Goal: Task Accomplishment & Management: Manage account settings

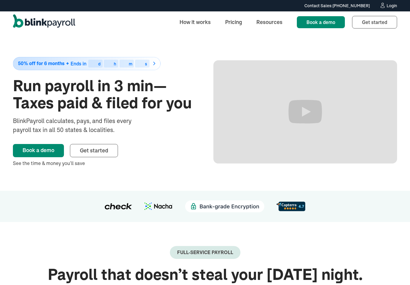
click at [392, 9] on link "Login" at bounding box center [389, 5] width 18 height 7
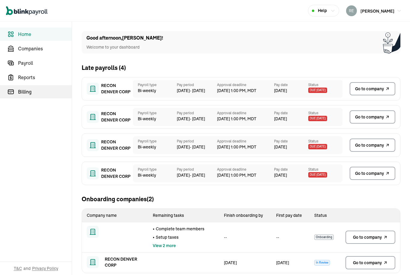
click at [24, 96] on link "Billing" at bounding box center [36, 91] width 72 height 13
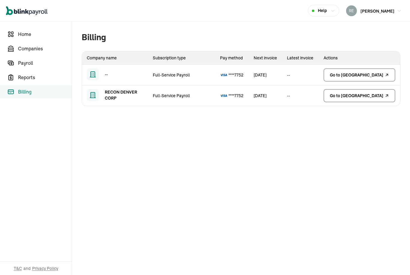
click at [379, 98] on span "Go to billing center" at bounding box center [356, 96] width 53 height 6
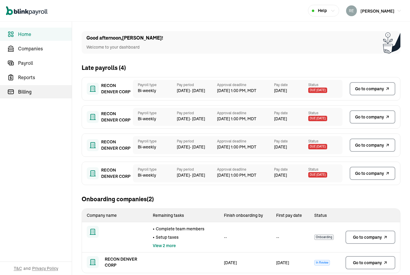
click at [24, 96] on link "Billing" at bounding box center [36, 91] width 72 height 13
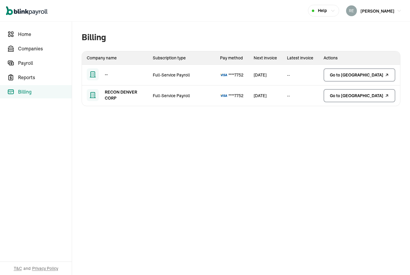
click at [379, 98] on span "Go to billing center" at bounding box center [356, 96] width 53 height 6
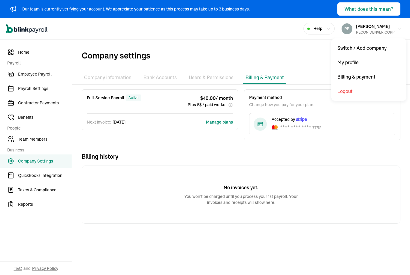
click at [111, 76] on li "Company information" at bounding box center [108, 77] width 52 height 13
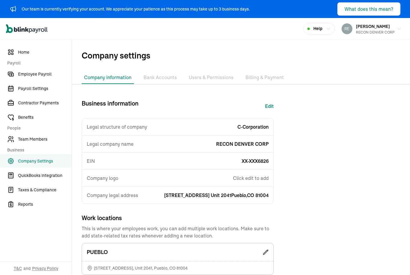
scroll to position [-1, 0]
click at [16, 53] on link "Home" at bounding box center [36, 52] width 72 height 13
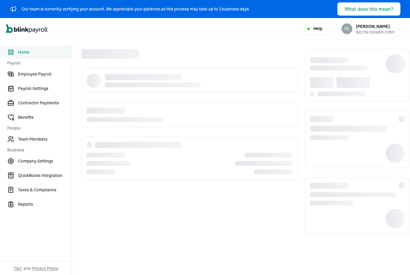
click at [20, 54] on span "Home" at bounding box center [45, 52] width 54 height 6
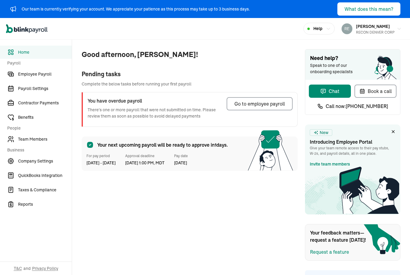
scroll to position [-1, 0]
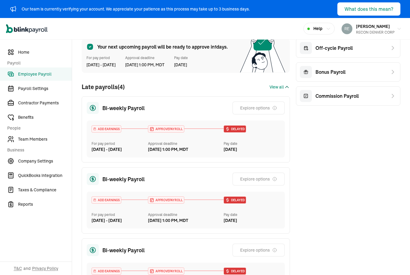
scroll to position [29, 0]
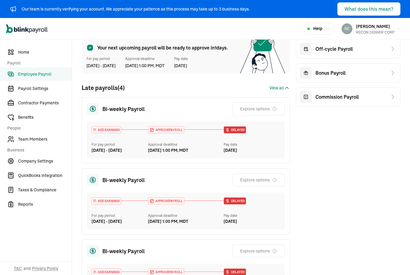
click at [95, 106] on icon at bounding box center [92, 108] width 5 height 5
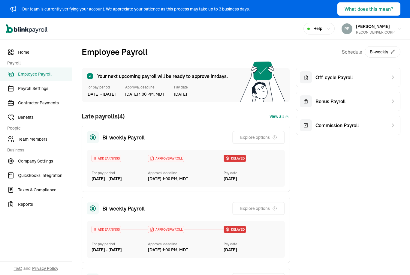
scroll to position [0, 0]
click at [101, 242] on div "For pay period" at bounding box center [120, 244] width 56 height 5
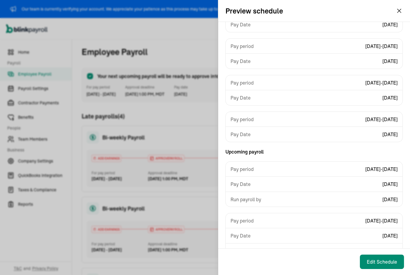
click at [403, 10] on icon "button" at bounding box center [399, 10] width 7 height 7
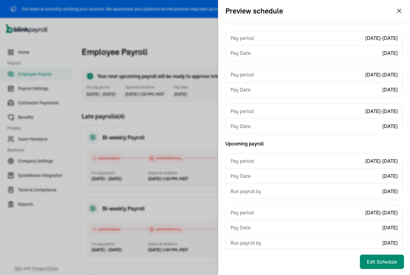
click at [404, 10] on div "Preview schedule" at bounding box center [314, 11] width 192 height 22
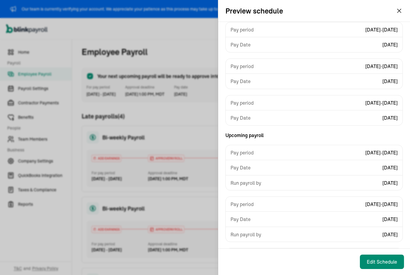
scroll to position [75, 0]
click at [399, 21] on button "[PERSON_NAME] RECON DENVER CORP" at bounding box center [371, 28] width 65 height 15
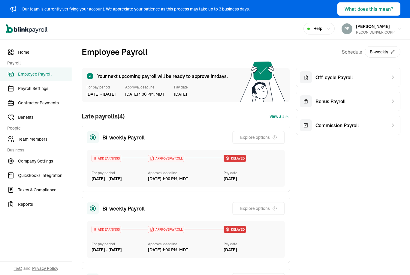
click at [18, 51] on link "Home" at bounding box center [36, 52] width 72 height 13
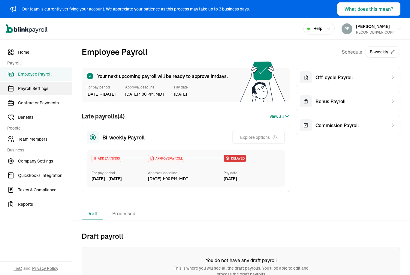
click at [41, 94] on link "Payroll Settings" at bounding box center [36, 88] width 72 height 13
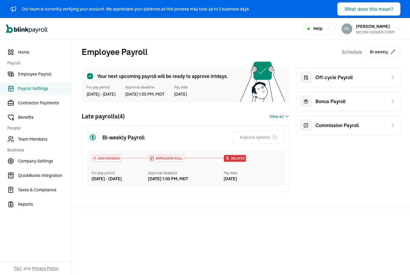
click at [41, 95] on link "Payroll Settings" at bounding box center [36, 88] width 72 height 13
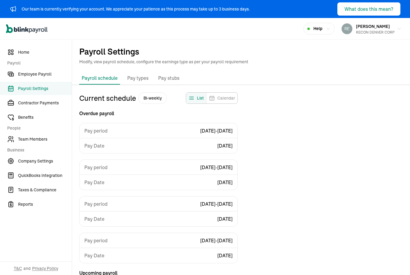
click at [139, 74] on p "Pay types" at bounding box center [137, 78] width 21 height 8
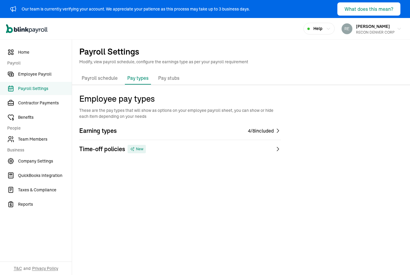
click at [167, 79] on p "Pay stubs" at bounding box center [168, 78] width 21 height 8
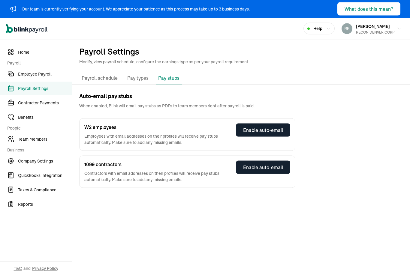
scroll to position [19, 0]
click at [35, 70] on link "Employee Payroll" at bounding box center [36, 74] width 72 height 13
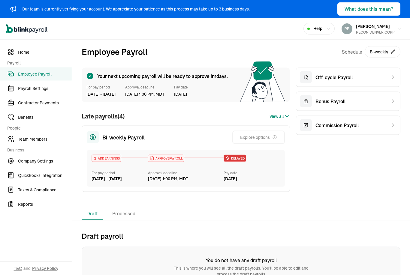
scroll to position [19, 0]
click at [23, 119] on span "Benefits" at bounding box center [45, 117] width 54 height 6
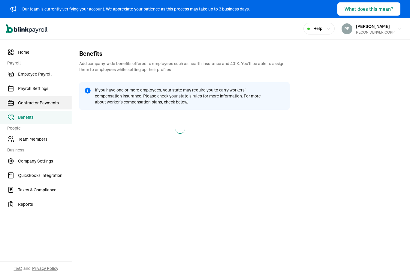
click at [36, 103] on span "Contractor Payments" at bounding box center [45, 103] width 54 height 6
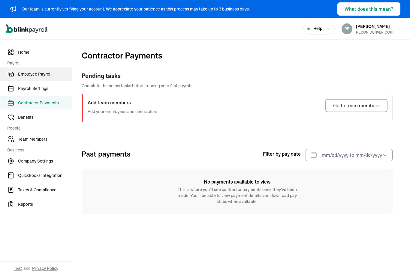
click at [38, 73] on span "Employee Payroll" at bounding box center [45, 74] width 54 height 6
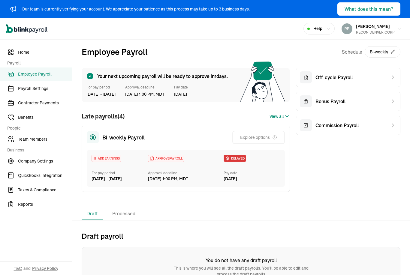
click at [260, 62] on icon at bounding box center [263, 71] width 18 height 18
click at [128, 208] on li "Processed" at bounding box center [124, 214] width 33 height 13
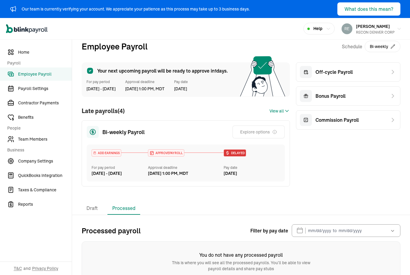
scroll to position [5, 0]
click at [88, 203] on li "Draft" at bounding box center [92, 209] width 21 height 13
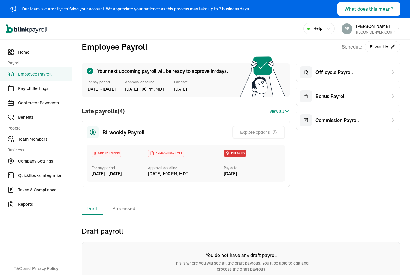
scroll to position [0, 0]
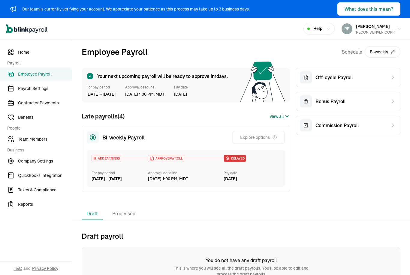
click at [51, 153] on span "Business" at bounding box center [37, 150] width 61 height 6
click at [41, 160] on span "Company Settings" at bounding box center [45, 161] width 54 height 6
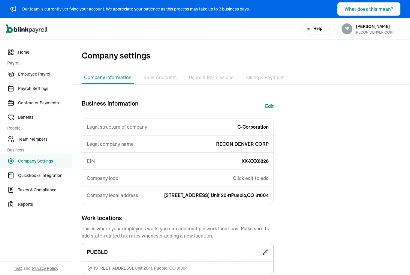
click at [273, 99] on button "Edit" at bounding box center [269, 106] width 9 height 14
click at [274, 99] on button "Edit" at bounding box center [269, 106] width 9 height 14
select select "C-Corporation"
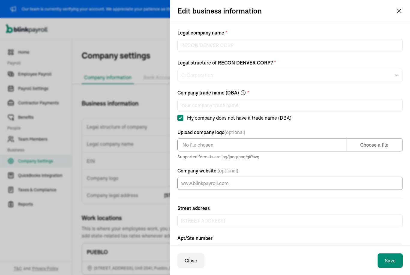
click at [399, 26] on icon "button" at bounding box center [399, 28] width 5 height 5
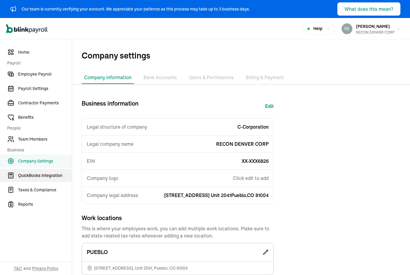
click at [48, 178] on span "QuickBooks Integration" at bounding box center [45, 176] width 54 height 6
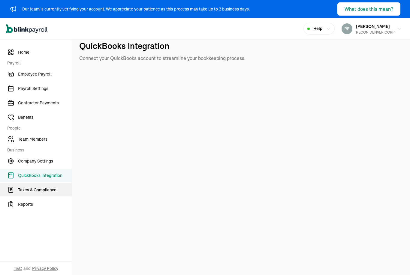
click at [37, 192] on span "Taxes & Compliance" at bounding box center [45, 190] width 54 height 6
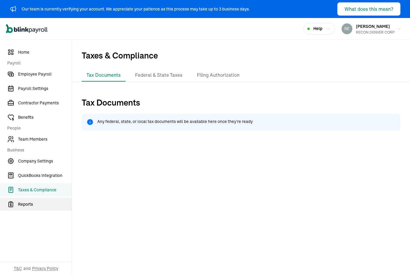
click at [34, 203] on span "Reports" at bounding box center [45, 205] width 54 height 6
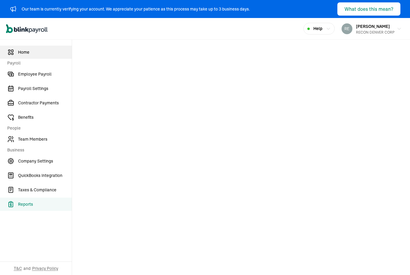
click at [22, 51] on span "Home" at bounding box center [45, 52] width 54 height 6
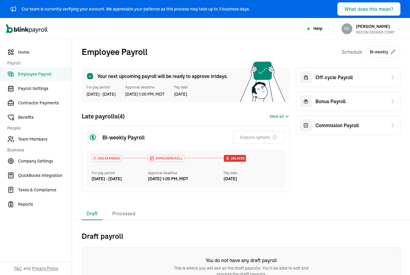
click at [390, 74] on icon at bounding box center [393, 77] width 7 height 7
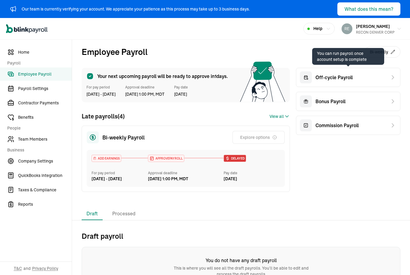
click at [396, 92] on div "Bonus Payroll" at bounding box center [348, 101] width 105 height 19
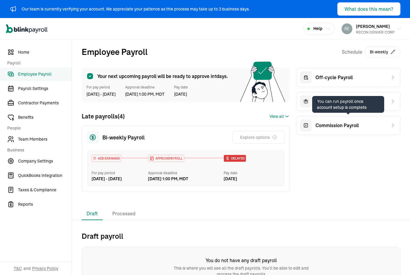
click at [390, 122] on icon at bounding box center [393, 125] width 7 height 7
click at [395, 232] on h2 "Draft payroll" at bounding box center [241, 237] width 319 height 10
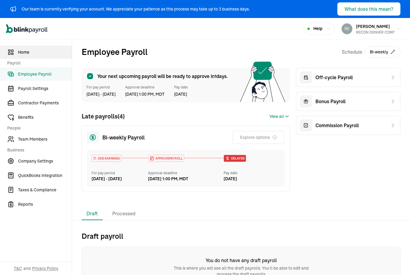
click at [24, 53] on span "Home" at bounding box center [45, 52] width 54 height 6
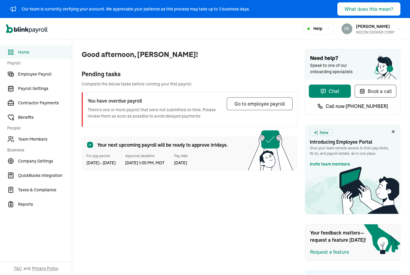
click at [375, 3] on button "What does this mean?" at bounding box center [369, 8] width 63 height 13
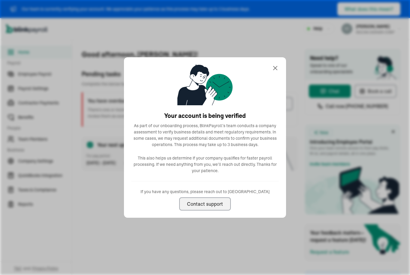
click at [282, 59] on div "Your account is being verified As part of our onboarding process, BlinkPayroll’…" at bounding box center [205, 137] width 162 height 161
click at [282, 58] on div "Your account is being verified As part of our onboarding process, BlinkPayroll’…" at bounding box center [205, 137] width 162 height 161
click at [276, 69] on icon at bounding box center [276, 68] width 4 height 4
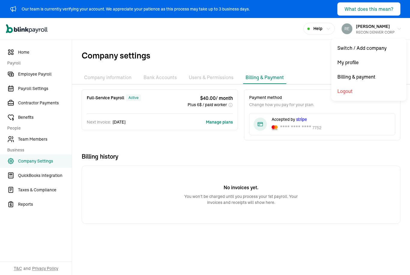
click at [111, 76] on li "Company information" at bounding box center [108, 77] width 52 height 13
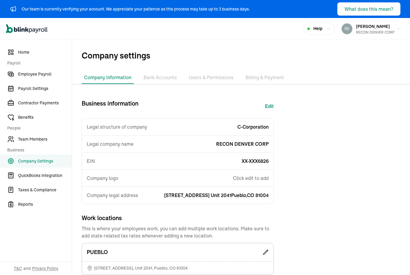
scroll to position [-1, 0]
click at [16, 53] on link "Home" at bounding box center [36, 52] width 72 height 13
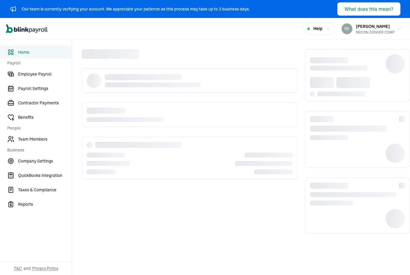
click at [20, 54] on span "Home" at bounding box center [45, 52] width 54 height 6
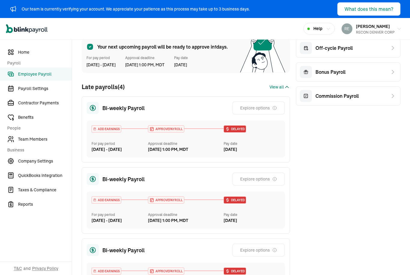
scroll to position [29, 0]
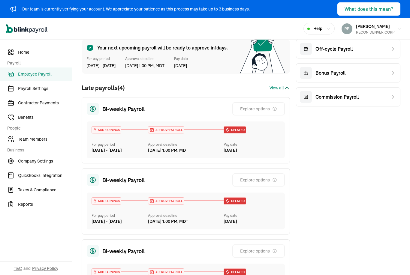
click at [95, 106] on icon at bounding box center [92, 108] width 5 height 5
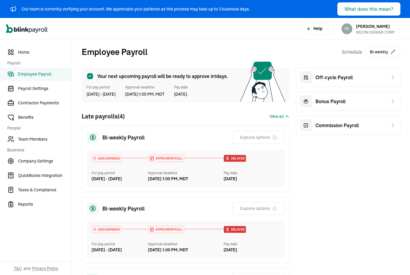
scroll to position [0, 0]
click at [101, 242] on div "For pay period" at bounding box center [120, 244] width 56 height 5
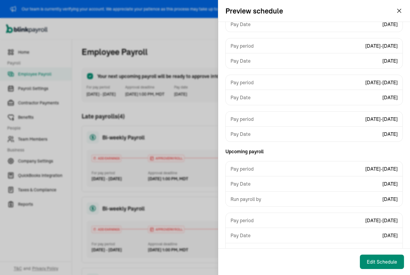
click at [403, 10] on icon "button" at bounding box center [399, 10] width 7 height 7
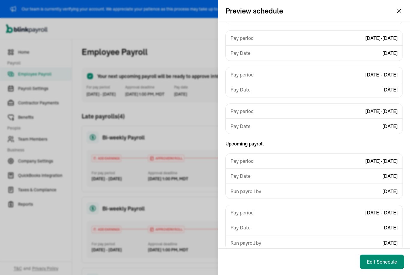
click at [404, 10] on div "Preview schedule" at bounding box center [314, 11] width 192 height 22
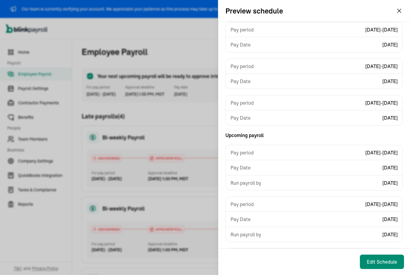
scroll to position [76, 0]
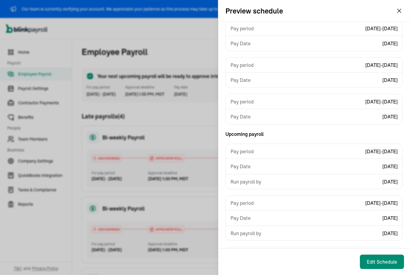
click at [399, 21] on button "[PERSON_NAME] RECON DENVER CORP" at bounding box center [371, 28] width 65 height 15
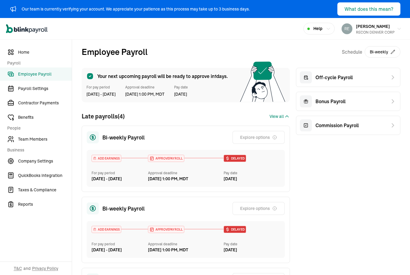
click at [18, 51] on link "Home" at bounding box center [36, 52] width 72 height 13
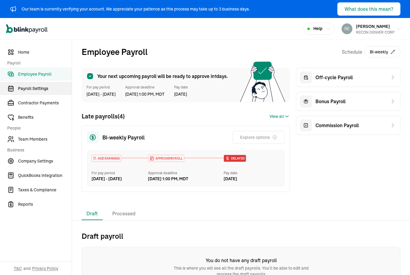
click at [41, 94] on link "Payroll Settings" at bounding box center [36, 88] width 72 height 13
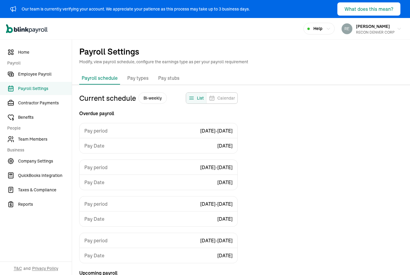
scroll to position [0, 0]
click at [139, 74] on p "Pay types" at bounding box center [137, 78] width 21 height 8
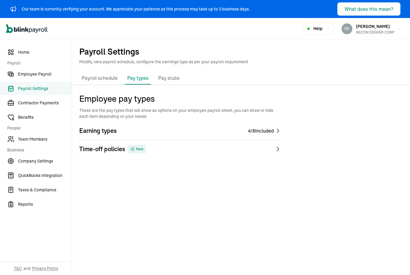
click at [167, 79] on p "Pay stubs" at bounding box center [168, 78] width 21 height 8
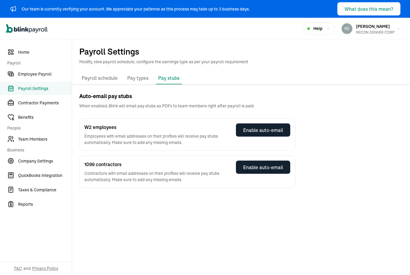
scroll to position [19, 0]
click at [35, 70] on link "Employee Payroll" at bounding box center [36, 74] width 72 height 13
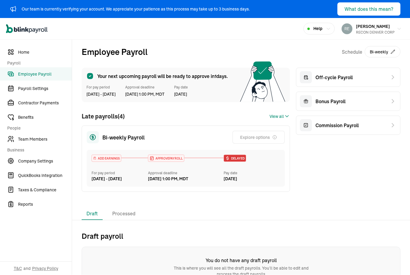
scroll to position [19, 0]
click at [23, 119] on span "Benefits" at bounding box center [45, 117] width 54 height 6
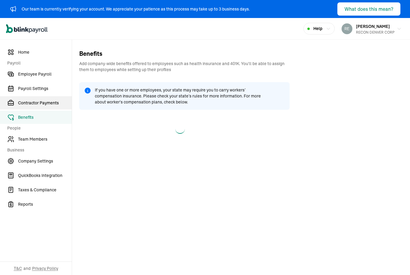
click at [36, 103] on span "Contractor Payments" at bounding box center [45, 103] width 54 height 6
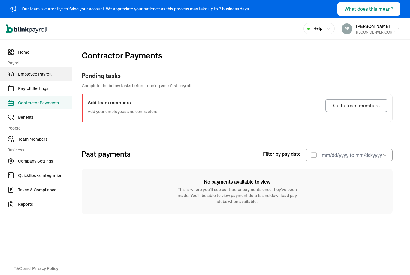
click at [38, 73] on span "Employee Payroll" at bounding box center [45, 74] width 54 height 6
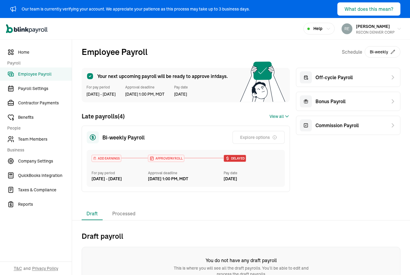
click at [260, 62] on icon at bounding box center [263, 71] width 18 height 18
click at [128, 208] on li "Processed" at bounding box center [124, 214] width 33 height 13
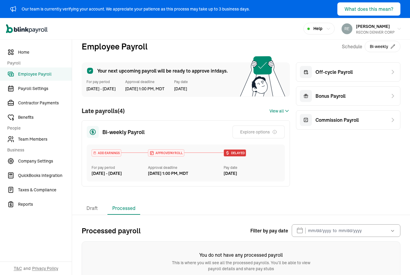
scroll to position [5, 0]
click at [88, 203] on li "Draft" at bounding box center [92, 209] width 21 height 13
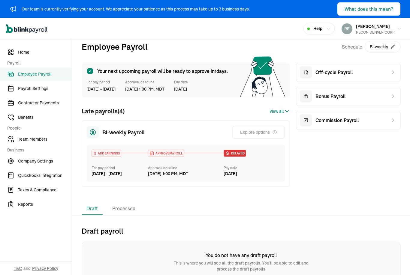
scroll to position [0, 0]
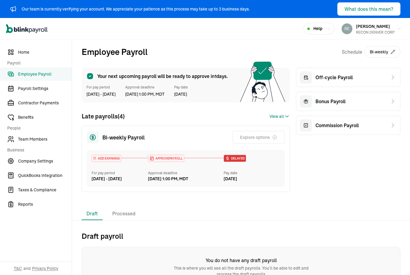
click at [51, 153] on span "Business" at bounding box center [37, 150] width 61 height 6
click at [41, 160] on span "Company Settings" at bounding box center [45, 161] width 54 height 6
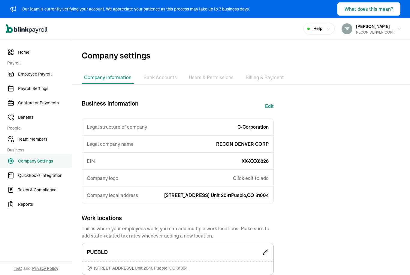
click at [273, 99] on button "Edit" at bounding box center [269, 106] width 9 height 14
click at [274, 99] on button "Edit" at bounding box center [269, 106] width 9 height 14
select select "C-Corporation"
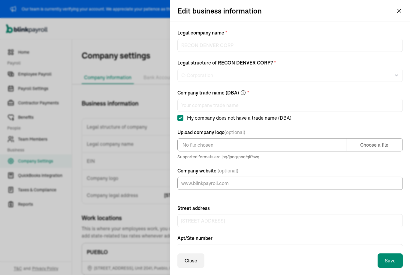
click at [399, 26] on icon "button" at bounding box center [399, 28] width 5 height 5
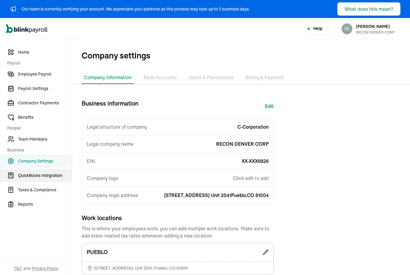
click at [48, 178] on span "QuickBooks Integration" at bounding box center [45, 176] width 54 height 6
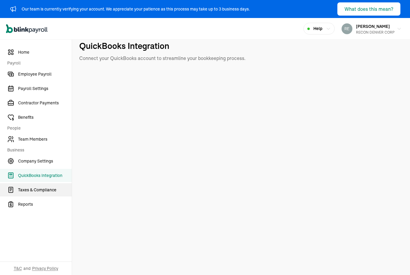
click at [37, 192] on span "Taxes & Compliance" at bounding box center [45, 190] width 54 height 6
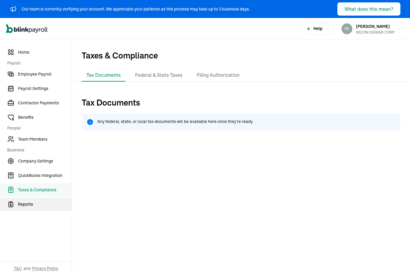
click at [34, 203] on span "Reports" at bounding box center [45, 205] width 54 height 6
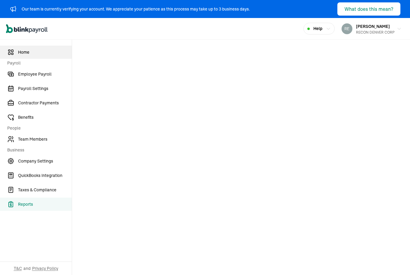
click at [22, 51] on span "Home" at bounding box center [45, 52] width 54 height 6
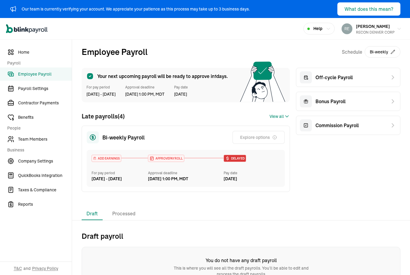
click at [390, 74] on icon at bounding box center [393, 77] width 7 height 7
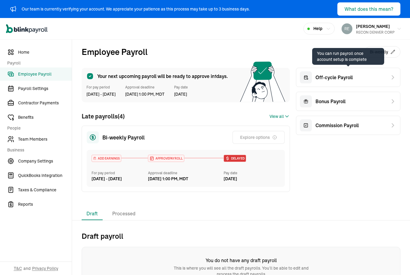
click at [396, 92] on div "Bonus Payroll" at bounding box center [348, 101] width 105 height 19
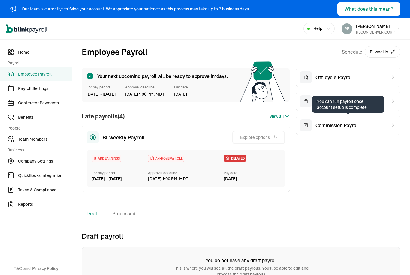
click at [390, 122] on icon at bounding box center [393, 125] width 7 height 7
click at [395, 232] on h2 "Draft payroll" at bounding box center [241, 237] width 319 height 10
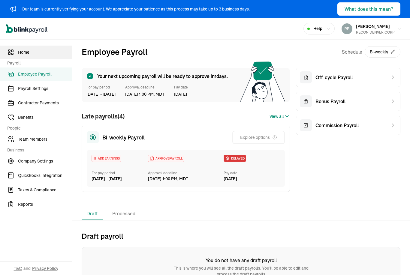
click at [24, 53] on span "Home" at bounding box center [45, 52] width 54 height 6
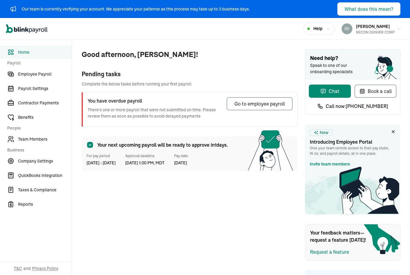
click at [375, 3] on button "What does this mean?" at bounding box center [369, 8] width 63 height 13
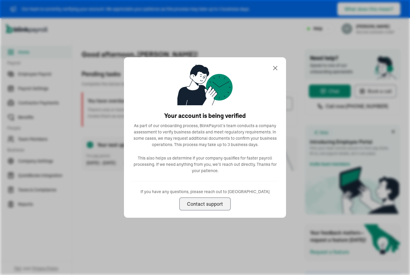
click at [282, 59] on div "Your account is being verified As part of our onboarding process, BlinkPayroll’…" at bounding box center [205, 137] width 162 height 161
click at [282, 58] on div "Your account is being verified As part of our onboarding process, BlinkPayroll’…" at bounding box center [205, 137] width 162 height 161
click at [276, 69] on icon at bounding box center [276, 68] width 4 height 4
